Goal: Task Accomplishment & Management: Manage account settings

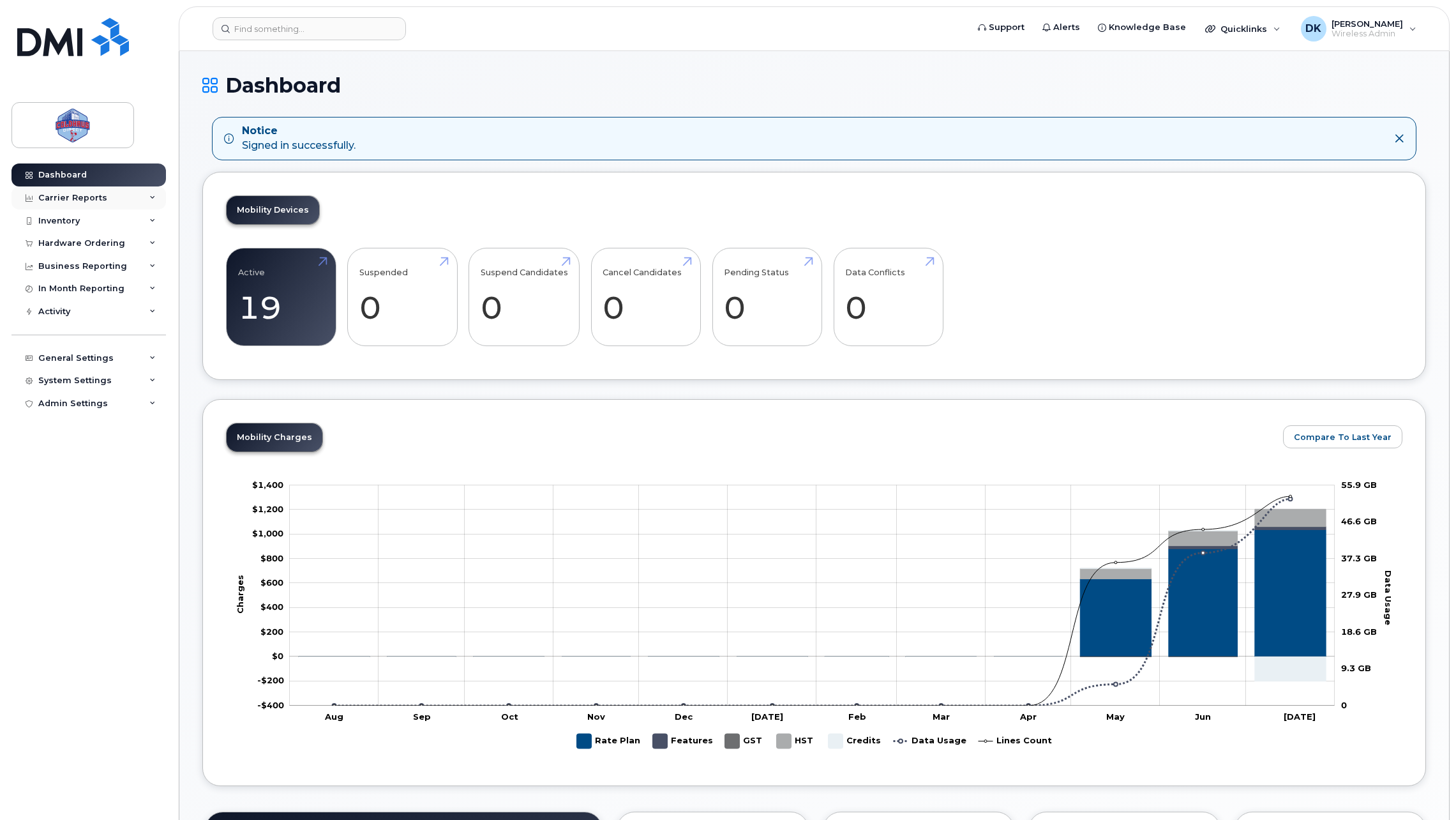
click at [88, 200] on div "Carrier Reports" at bounding box center [73, 197] width 69 height 11
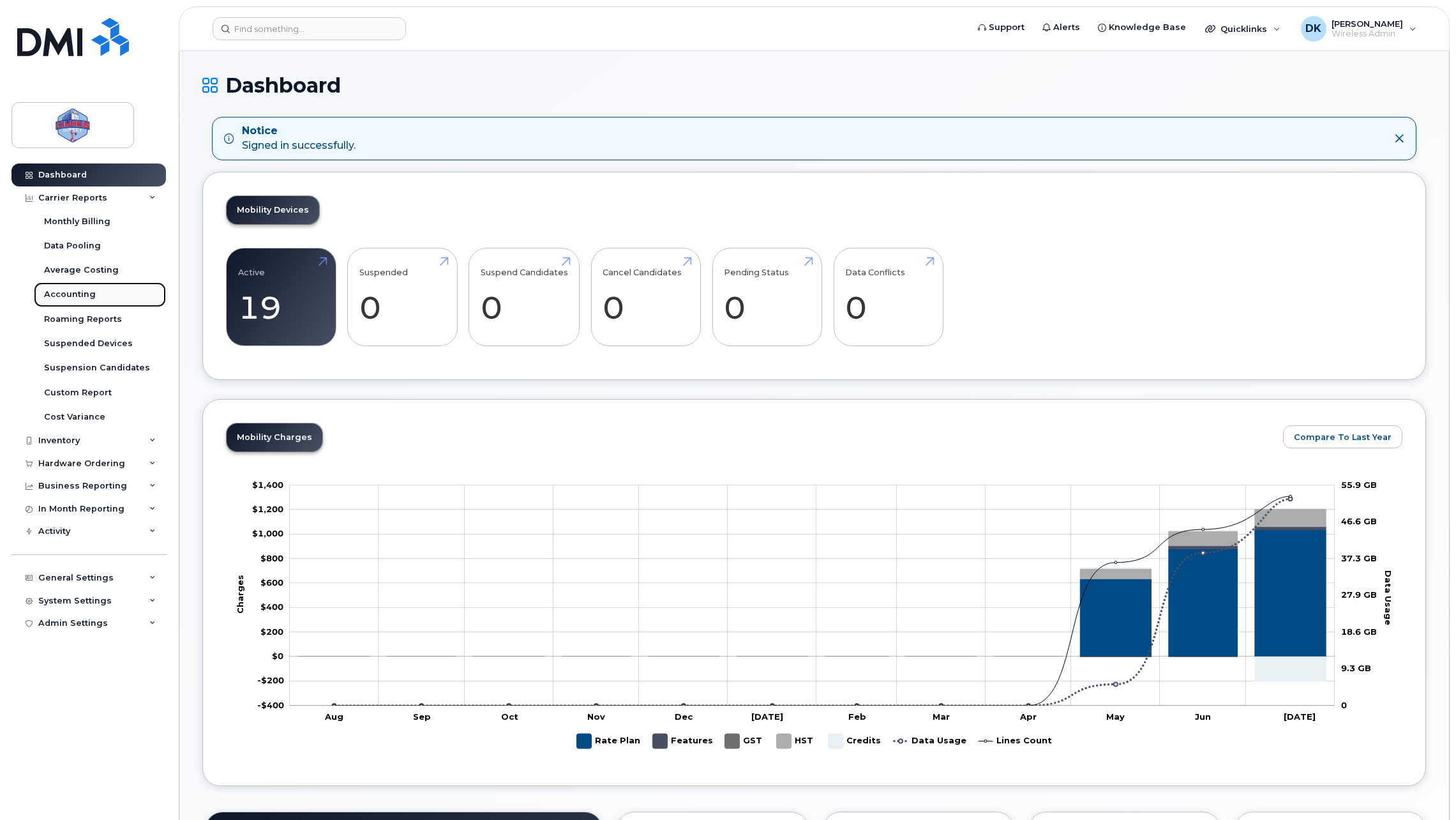
click at [83, 296] on div "Accounting" at bounding box center [70, 294] width 52 height 11
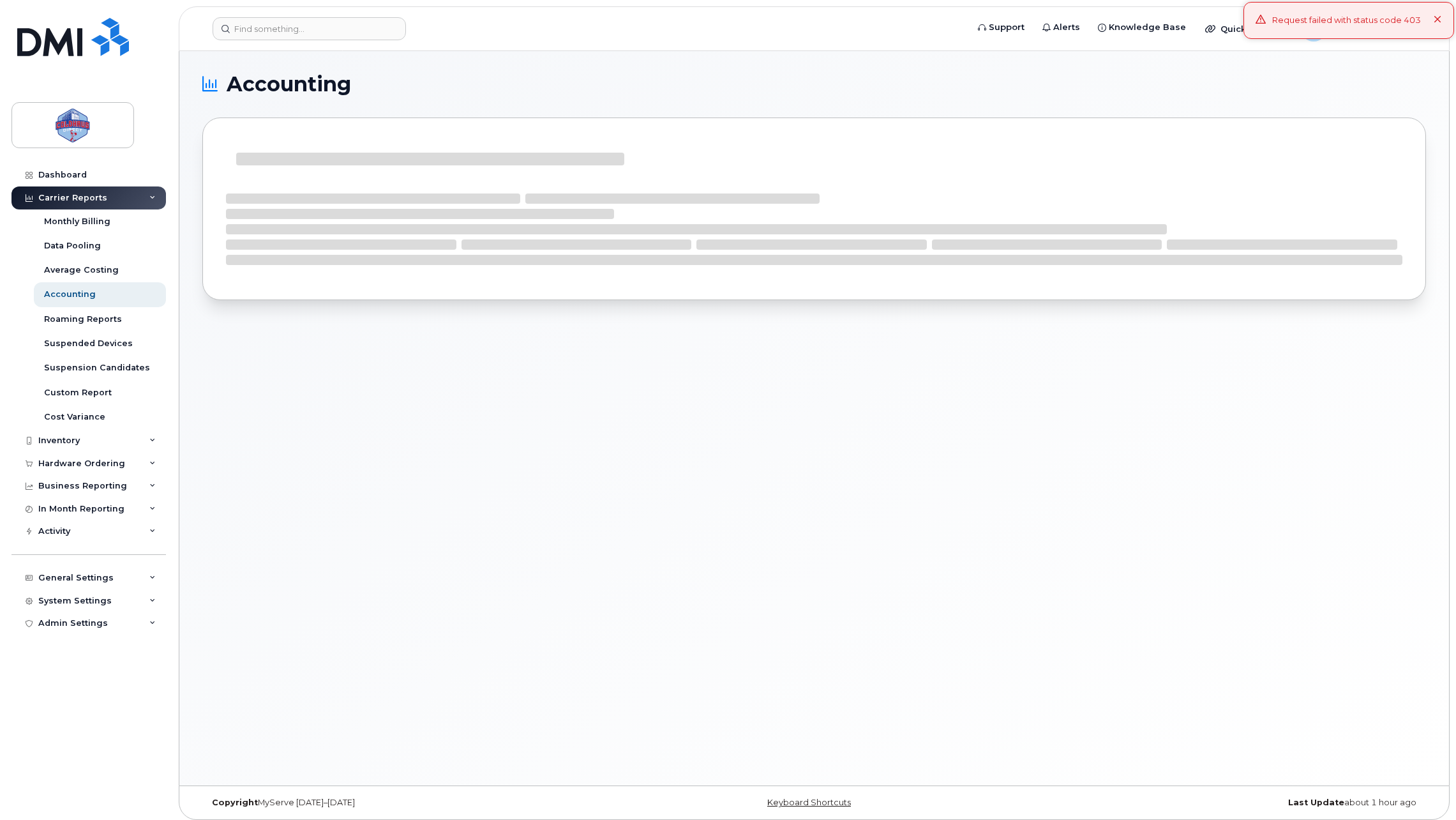
click at [1447, 21] on div "Request failed with status code 403" at bounding box center [1349, 20] width 211 height 37
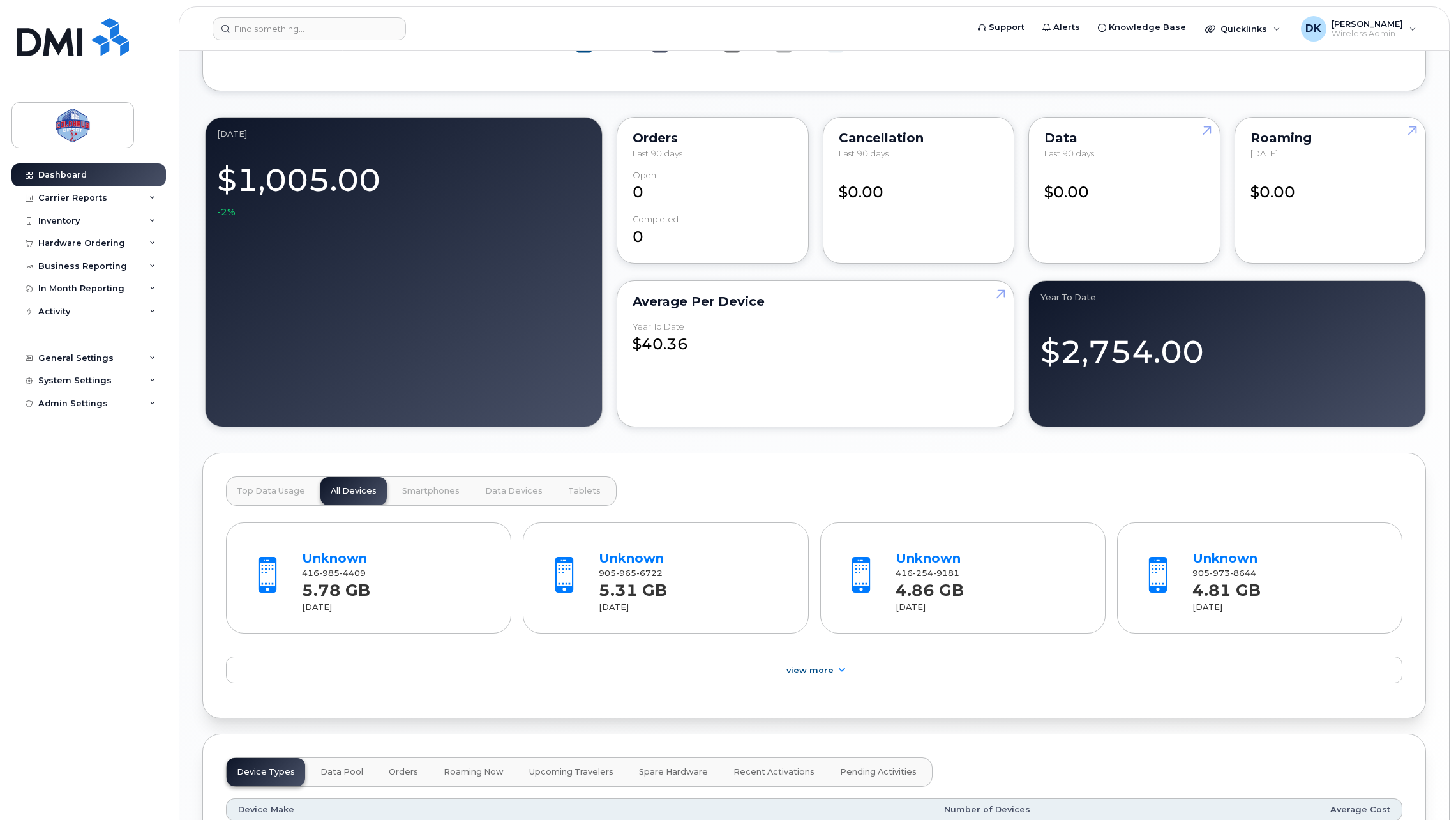
scroll to position [779, 0]
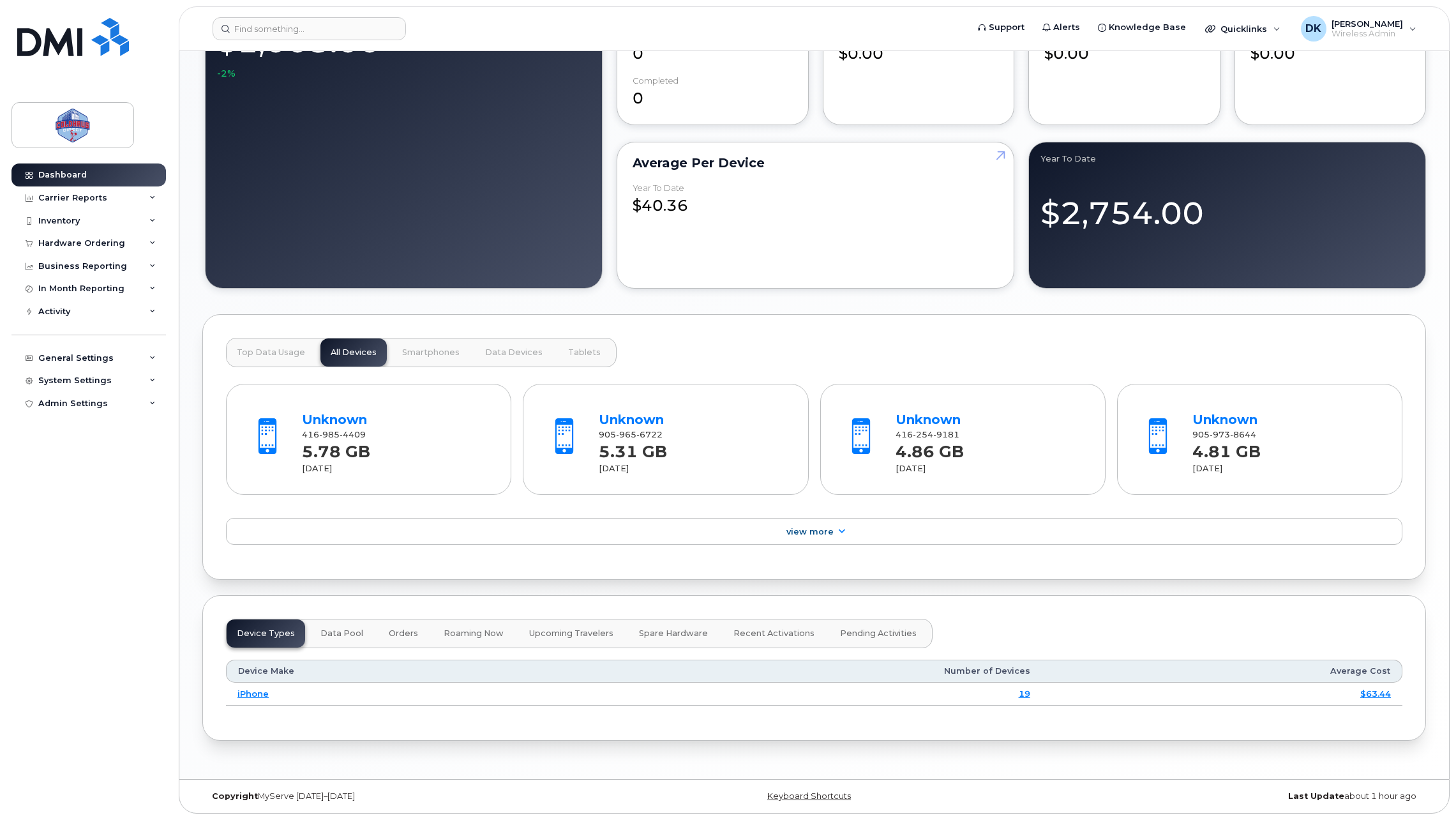
click at [815, 545] on div "Unknown 416 985 4409 5.78 GB Jul 2025 Unknown 905 965 6722 5.31 GB Jul 2025 Unk…" at bounding box center [814, 462] width 1176 height 189
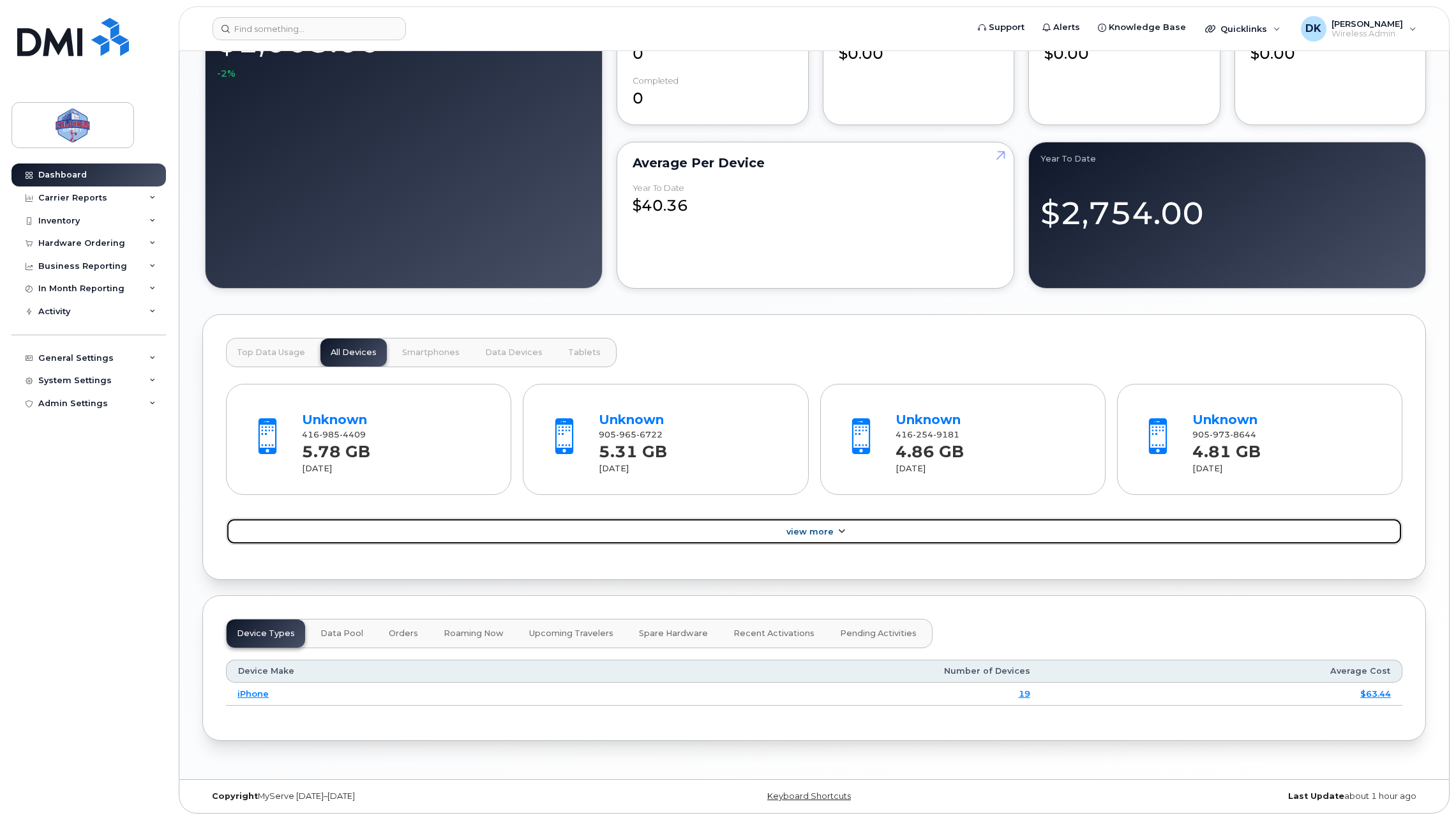
click at [815, 538] on link "View More" at bounding box center [814, 531] width 1176 height 27
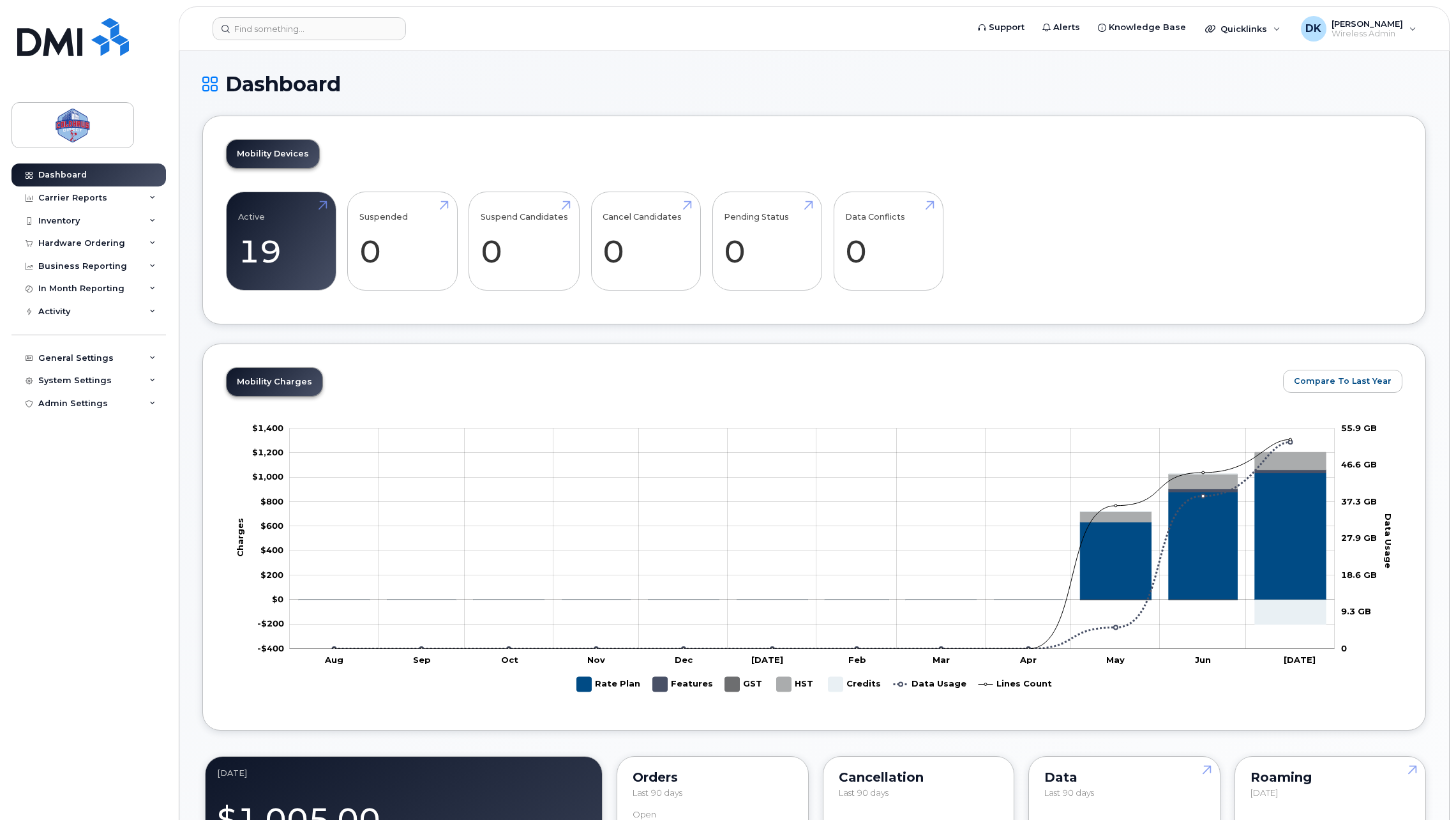
scroll to position [0, 0]
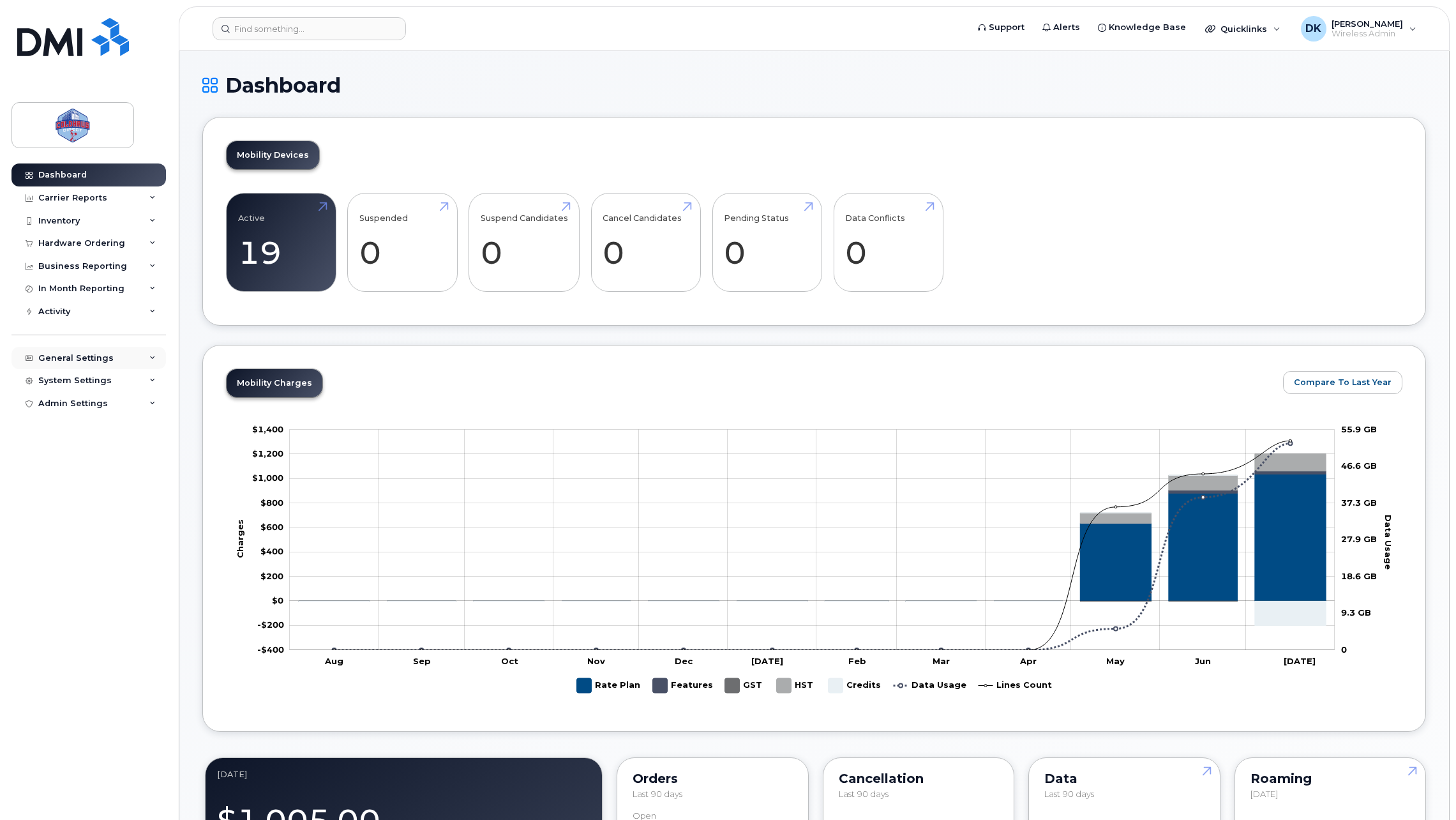
click at [114, 362] on div "General Settings" at bounding box center [88, 358] width 155 height 23
click at [103, 351] on div "General Settings" at bounding box center [88, 358] width 155 height 23
click at [96, 202] on div "Carrier Reports" at bounding box center [73, 197] width 69 height 11
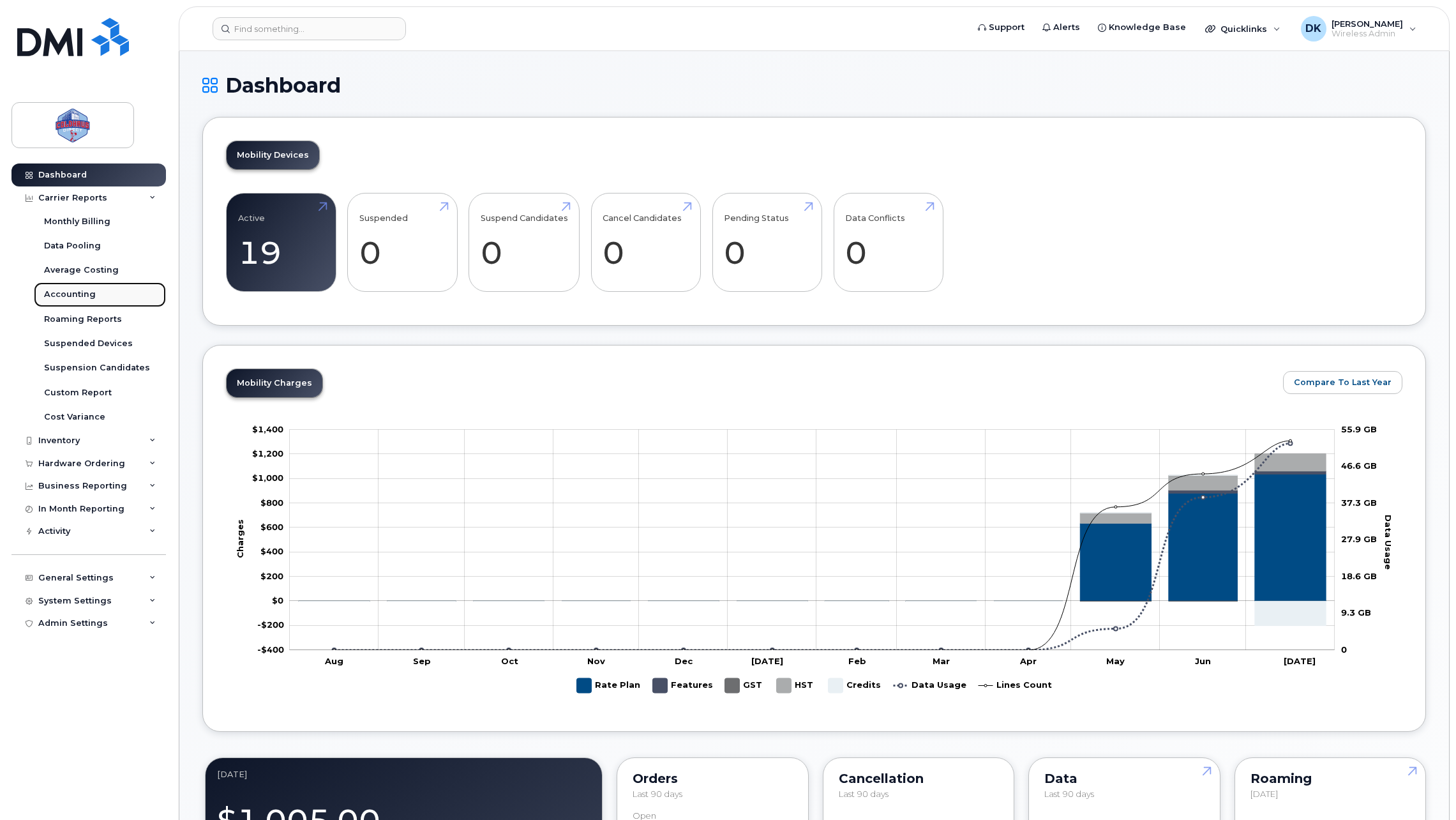
click at [91, 291] on div "Accounting" at bounding box center [70, 294] width 52 height 11
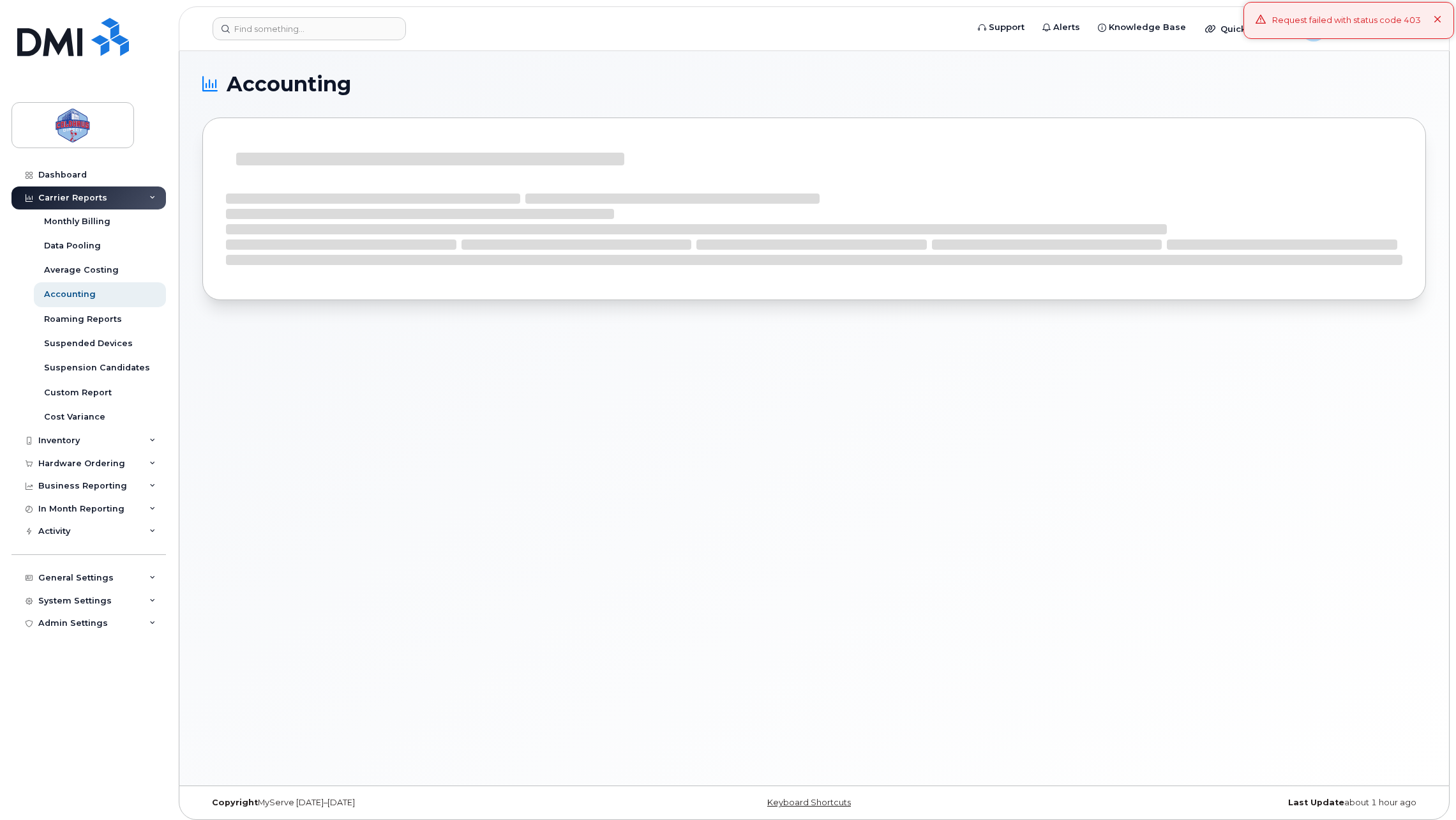
click at [1434, 25] on button at bounding box center [1438, 20] width 8 height 13
click at [69, 178] on div "Dashboard" at bounding box center [63, 175] width 48 height 11
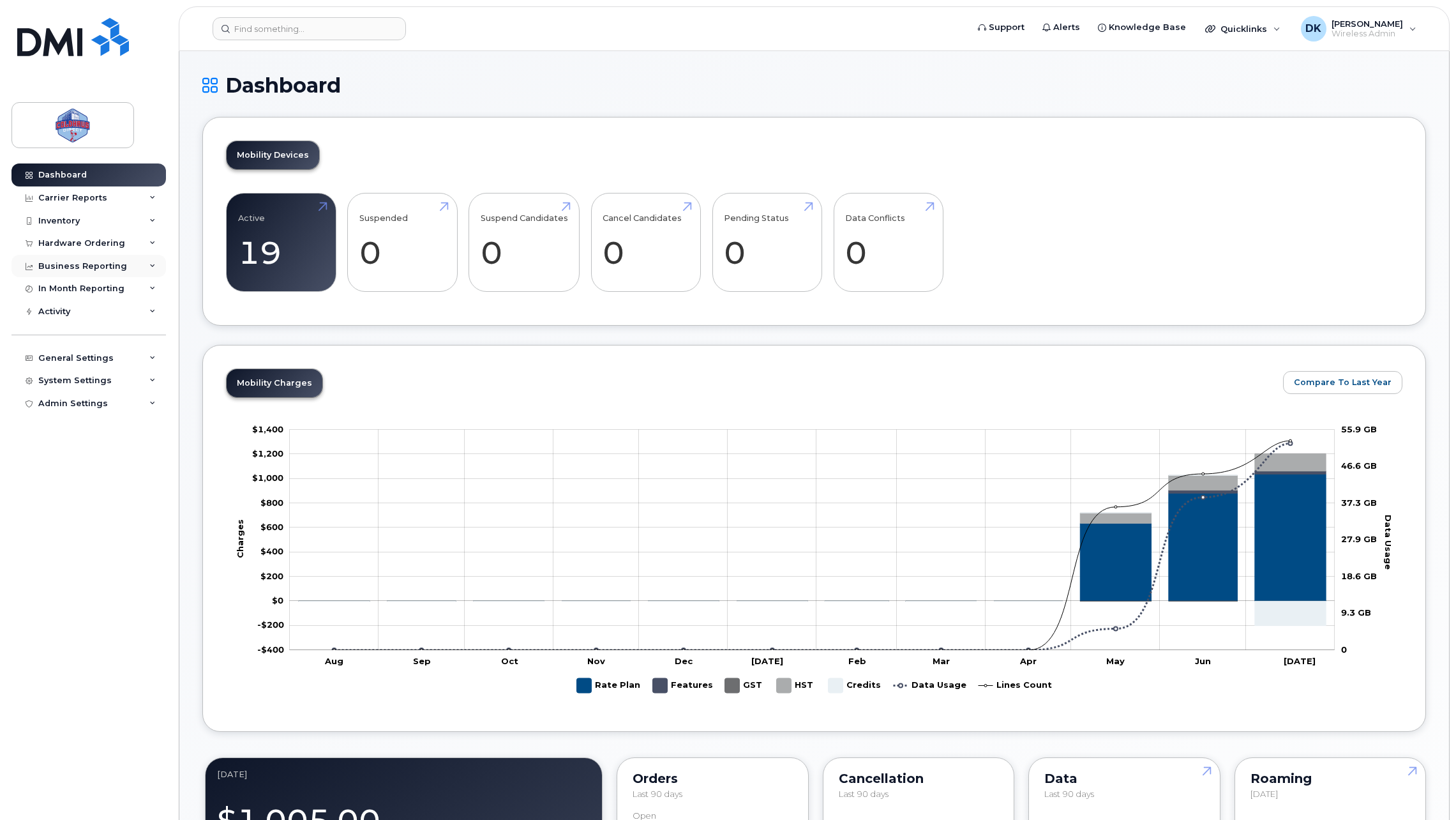
click at [86, 266] on div "Business Reporting" at bounding box center [83, 266] width 88 height 11
click at [88, 242] on div "Hardware Ordering" at bounding box center [82, 243] width 87 height 11
click at [86, 221] on div "Inventory" at bounding box center [88, 221] width 155 height 23
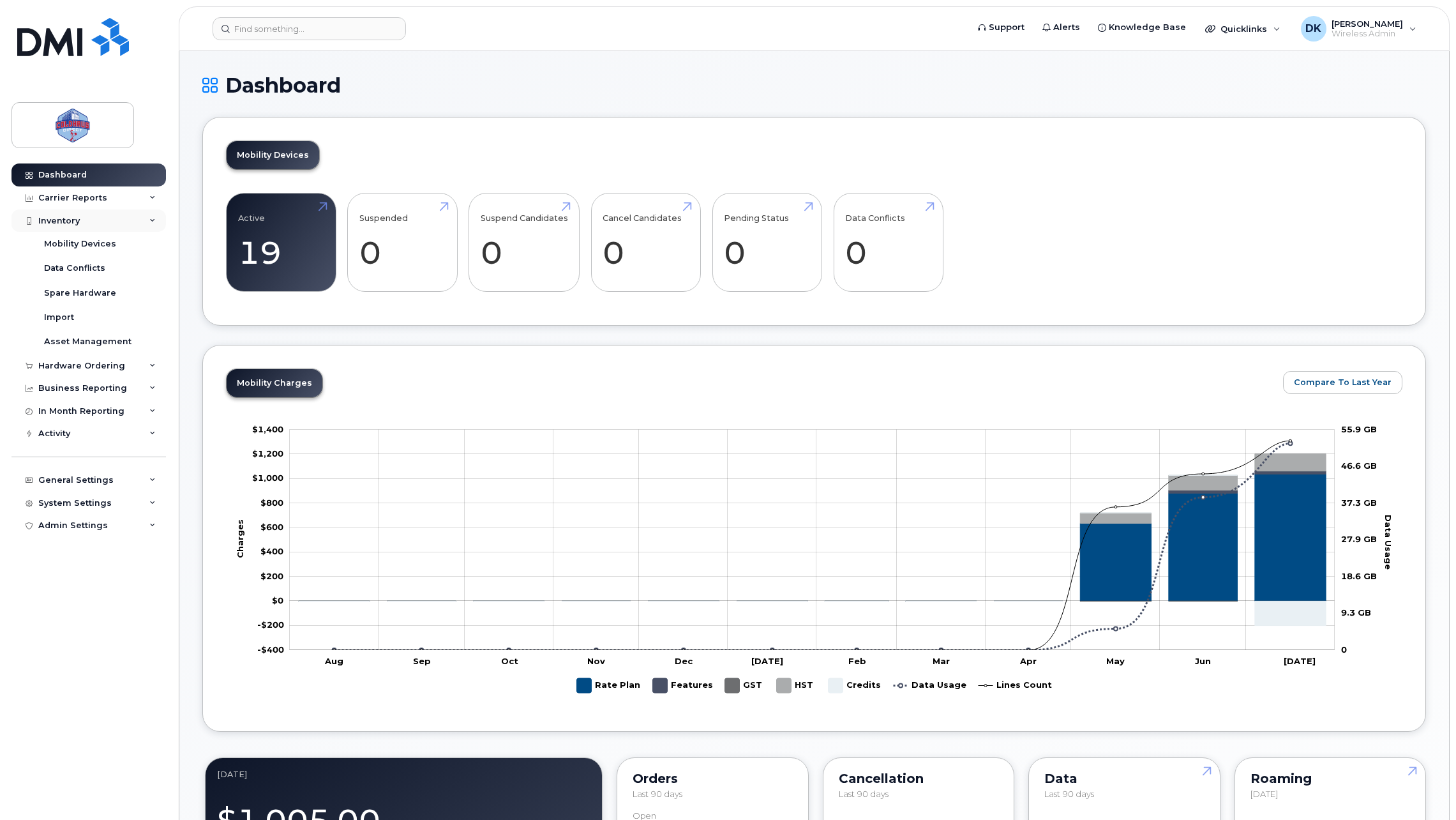
click at [86, 221] on div "Inventory" at bounding box center [88, 221] width 155 height 23
click at [88, 352] on div "General Settings" at bounding box center [88, 358] width 155 height 23
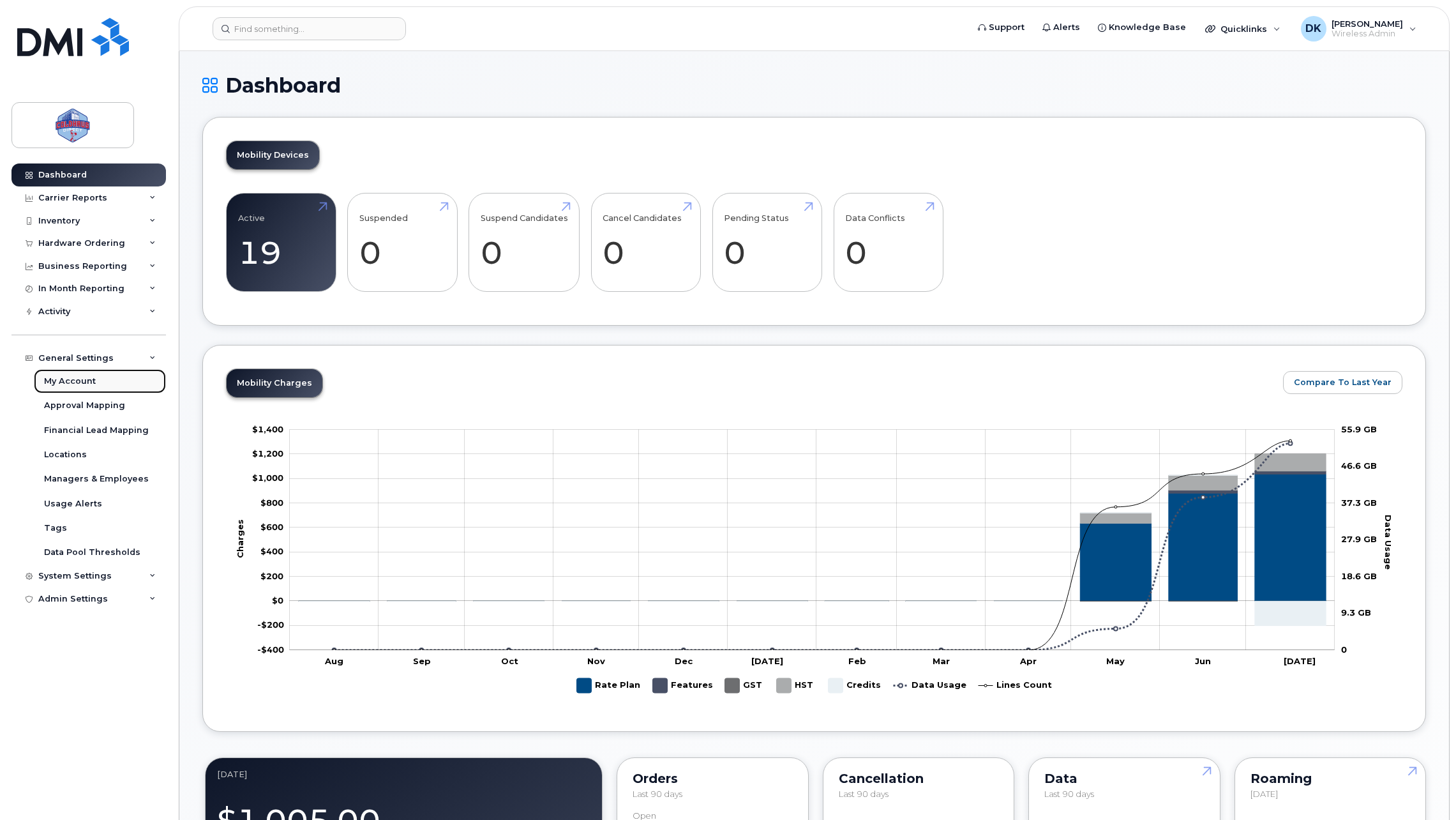
click at [82, 388] on link "My Account" at bounding box center [100, 381] width 132 height 25
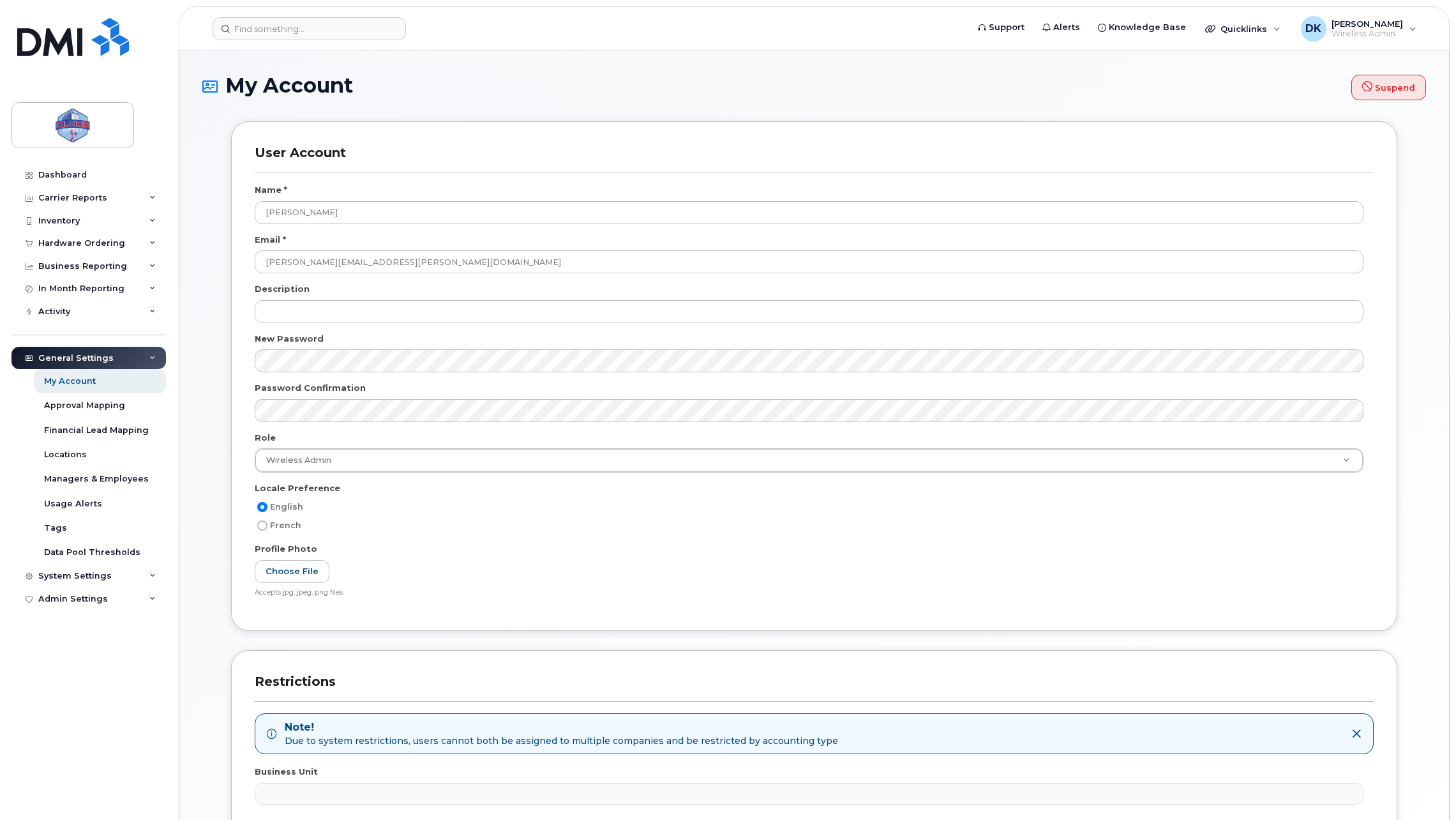
click at [214, 410] on div "User Account Name * Dariusz Kulpinski Email * dariusz.kulpinski@coldhausdirect.…" at bounding box center [814, 489] width 1205 height 736
click at [107, 405] on div "Approval Mapping" at bounding box center [84, 405] width 81 height 11
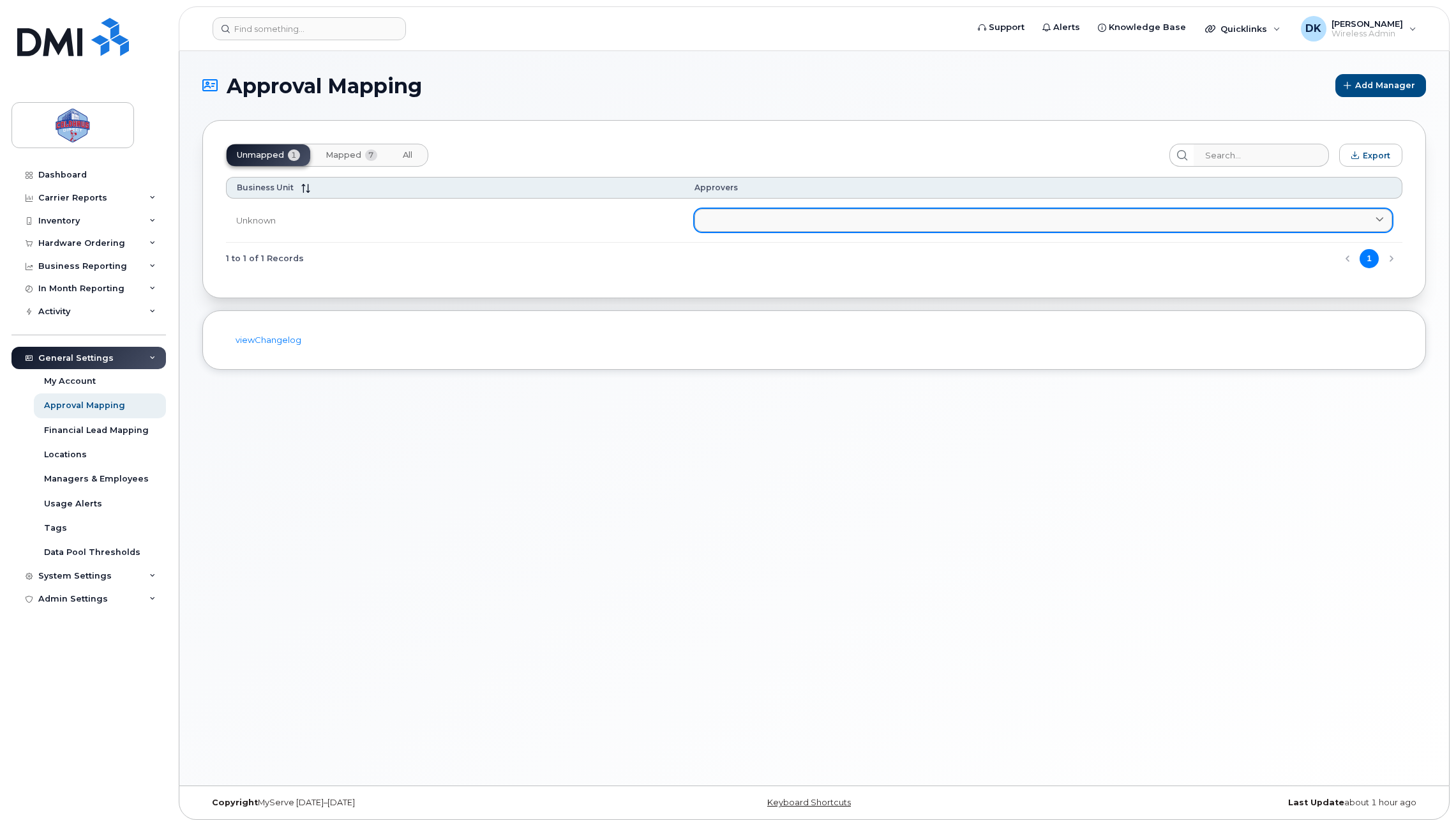
click at [1386, 214] on link at bounding box center [1043, 220] width 697 height 23
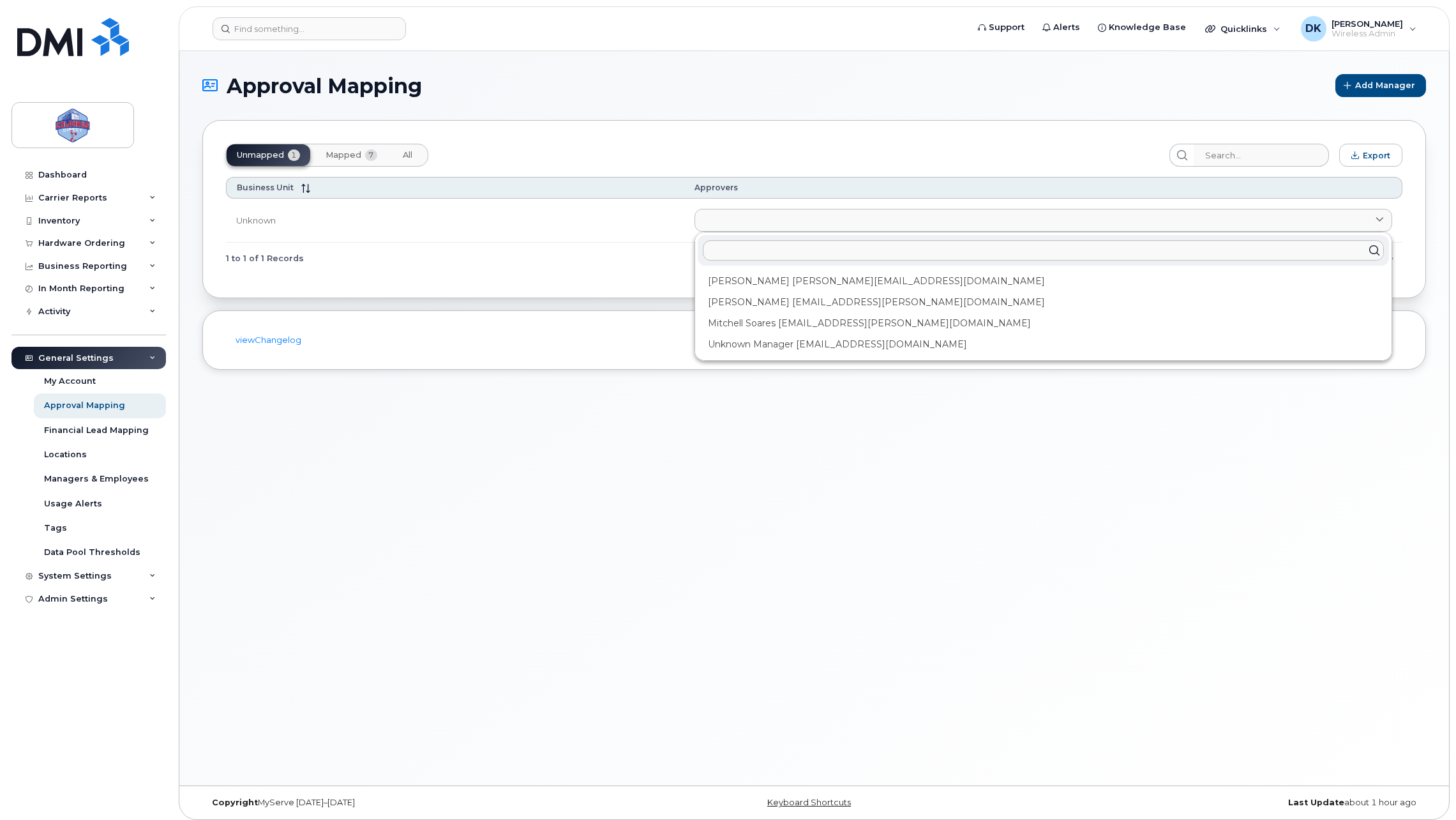
click at [886, 521] on div "Approval Mapping Add Manager Unmapped 1 Mapped 7 All Export Business Unit Appro…" at bounding box center [814, 418] width 1270 height 734
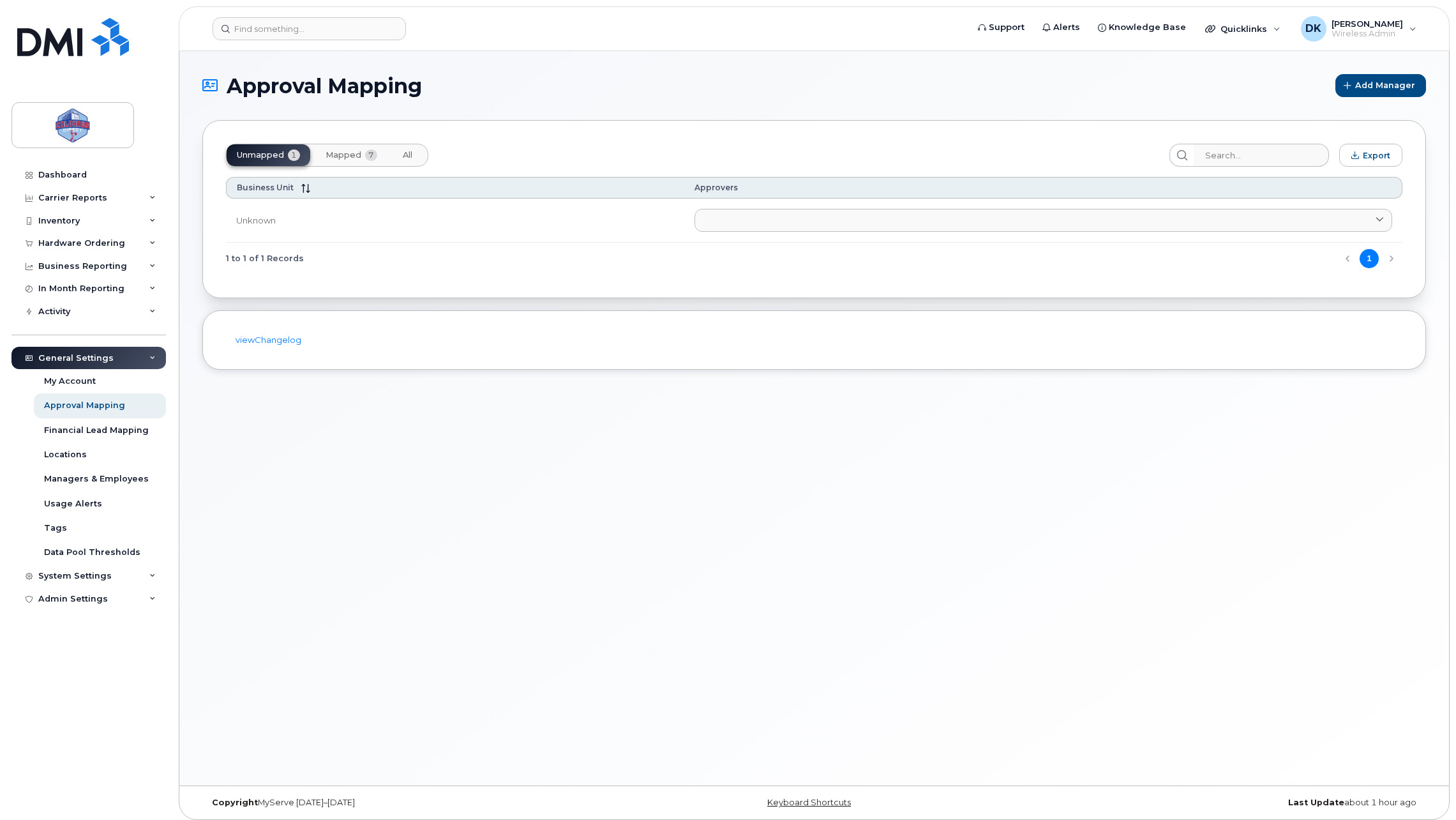
click at [329, 153] on span "Mapped" at bounding box center [343, 155] width 36 height 11
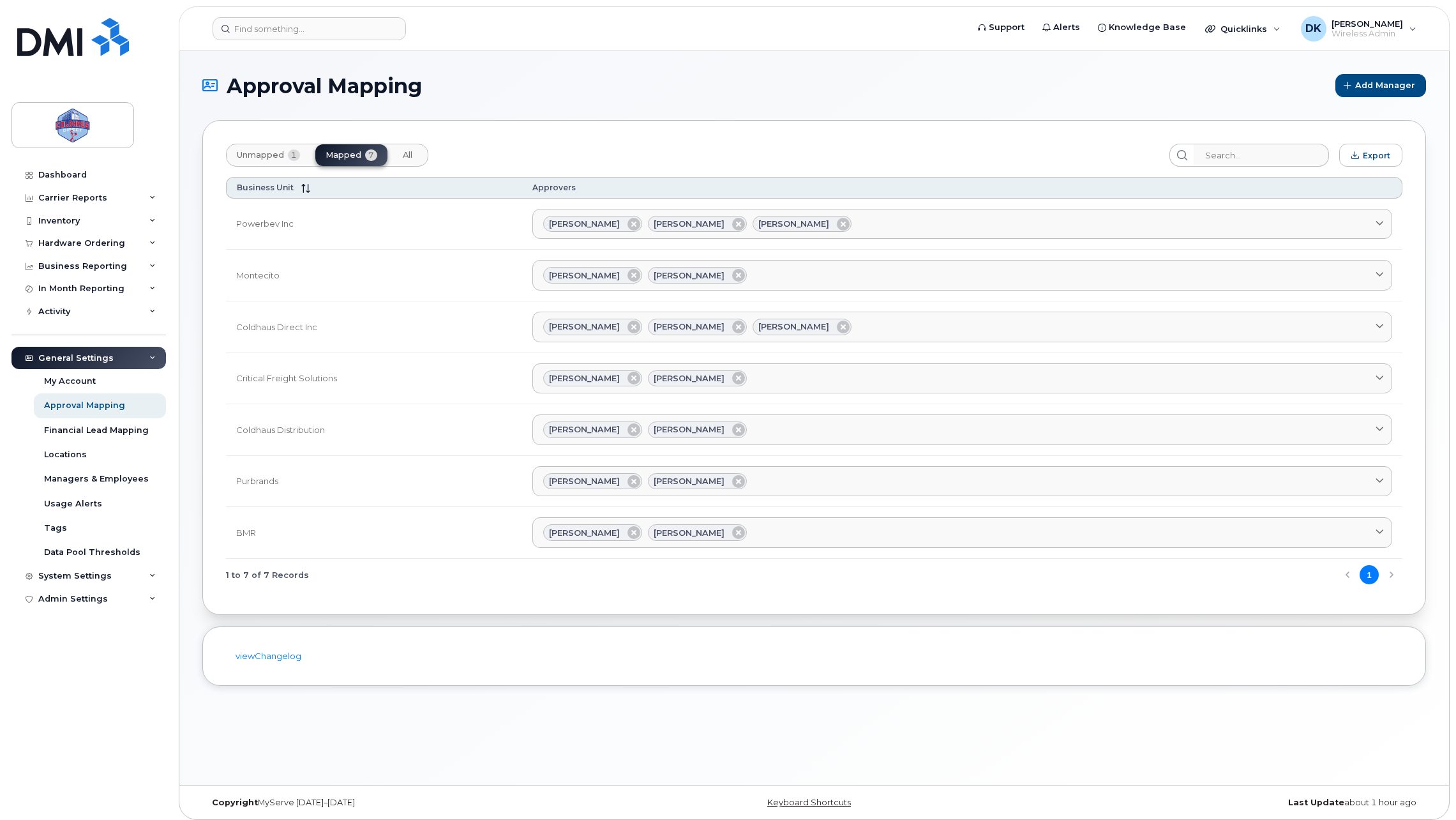
click at [393, 160] on button "Unmapped 1" at bounding box center [407, 155] width 30 height 22
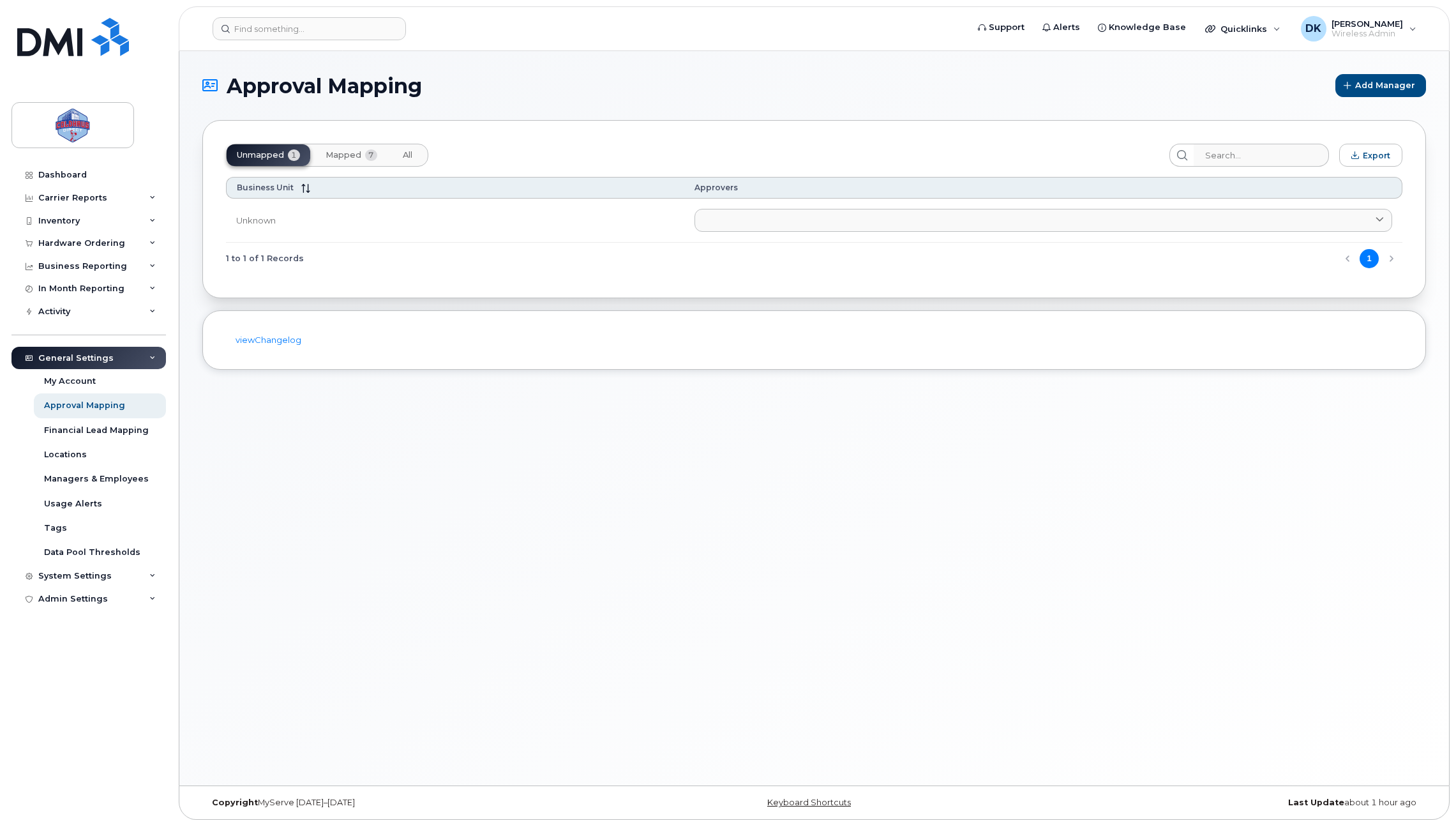
click at [591, 104] on section "Approval Mapping Add Manager Unmapped 1 Mapped 7 All Export Business Unit Appro…" at bounding box center [814, 221] width 1224 height 296
